Goal: Information Seeking & Learning: Learn about a topic

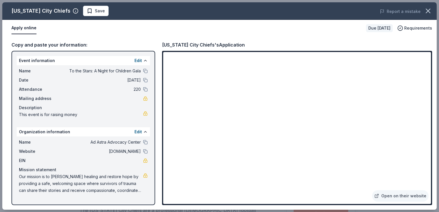
scroll to position [51, 0]
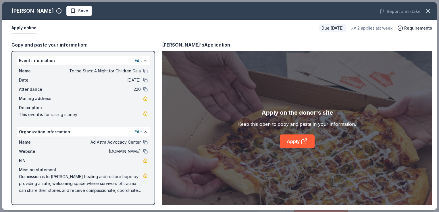
scroll to position [136, 0]
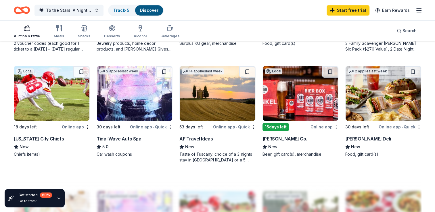
scroll to position [367, 0]
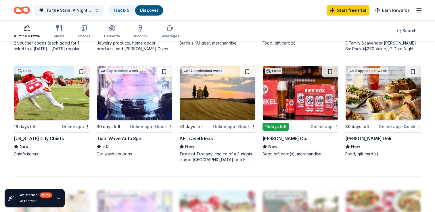
click at [366, 84] on img at bounding box center [382, 93] width 75 height 55
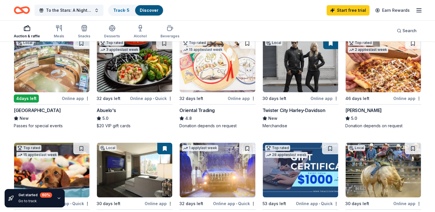
scroll to position [0, 0]
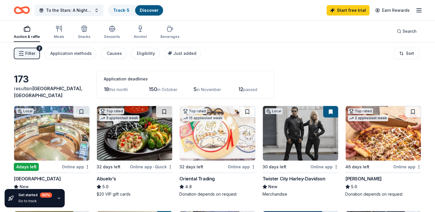
click at [32, 36] on div "Auction & raffle" at bounding box center [27, 36] width 26 height 5
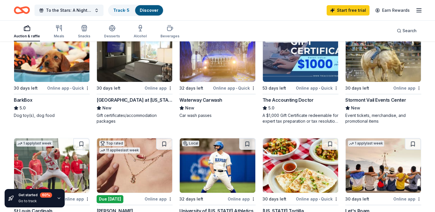
scroll to position [197, 0]
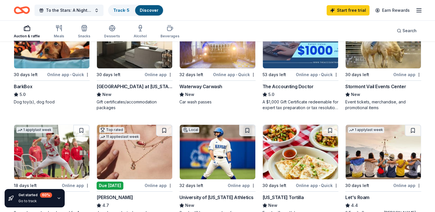
click at [393, 92] on div "New" at bounding box center [383, 94] width 76 height 7
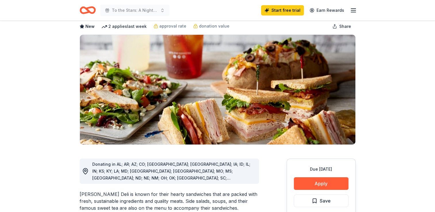
scroll to position [28, 0]
